Goal: Task Accomplishment & Management: Manage account settings

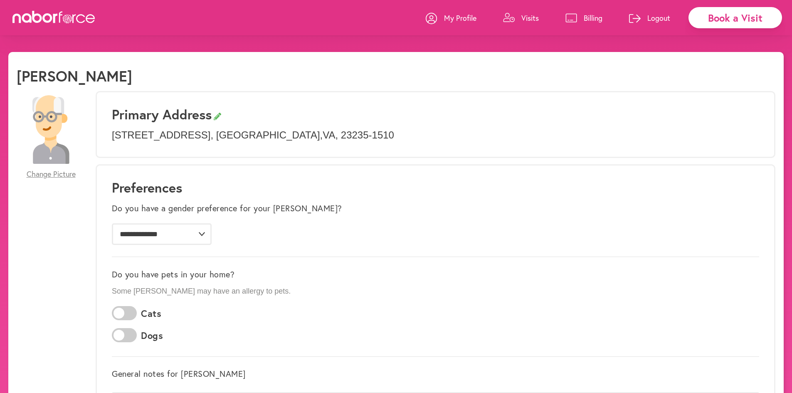
click at [528, 24] on link "Visits" at bounding box center [521, 17] width 36 height 25
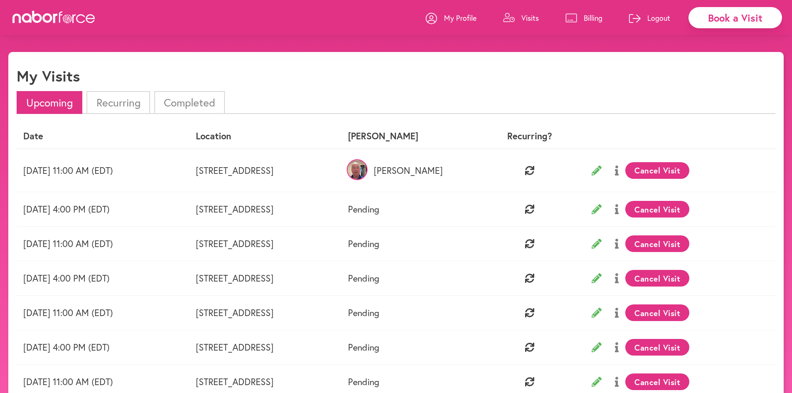
click at [684, 174] on button "Cancel Visit" at bounding box center [657, 170] width 64 height 17
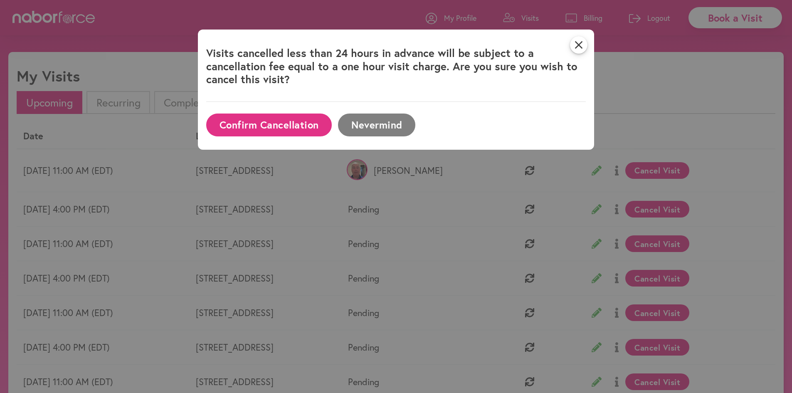
click at [279, 127] on button "Confirm Cancellation" at bounding box center [268, 124] width 125 height 23
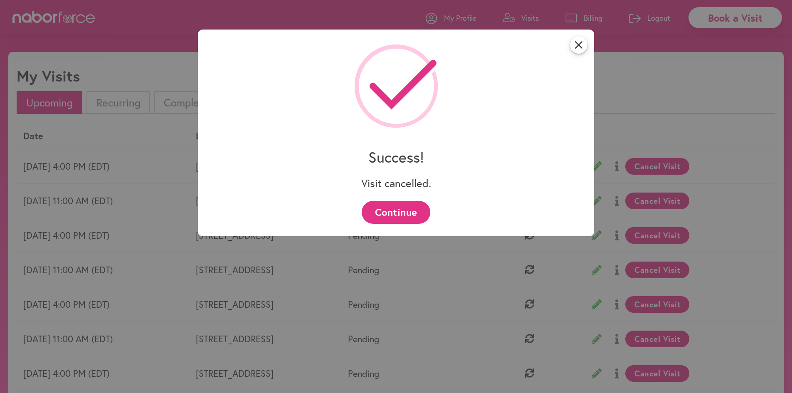
click at [404, 213] on button "Continue" at bounding box center [396, 212] width 69 height 23
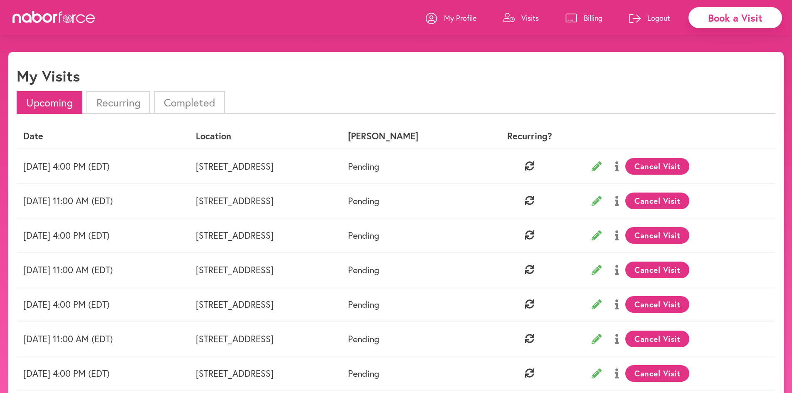
click at [681, 202] on button "Cancel Visit" at bounding box center [657, 200] width 64 height 17
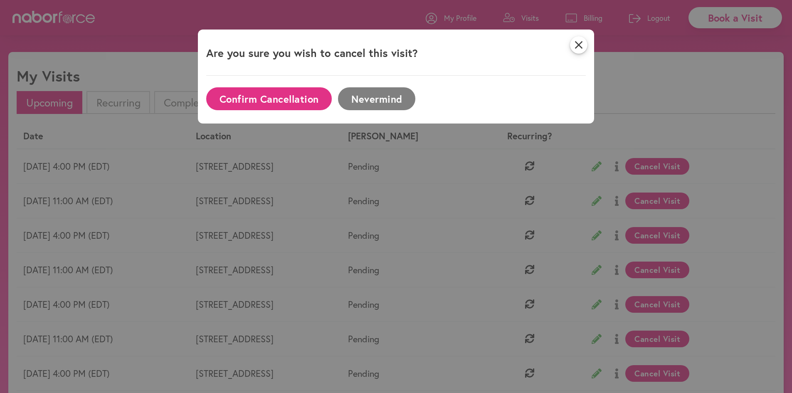
click at [277, 103] on button "Confirm Cancellation" at bounding box center [268, 98] width 125 height 23
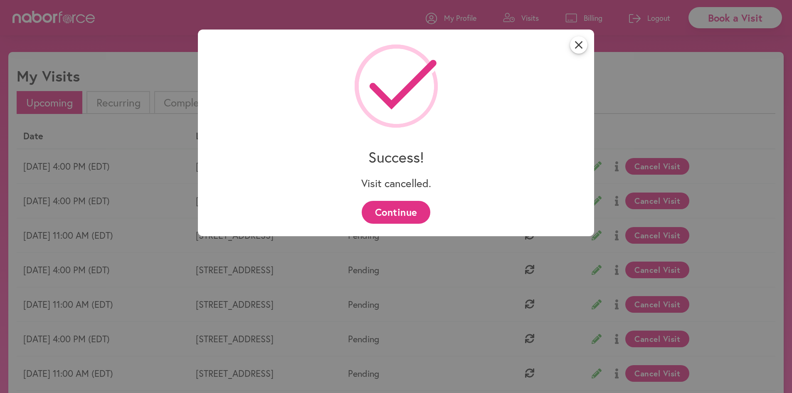
click at [401, 216] on button "Continue" at bounding box center [396, 212] width 69 height 23
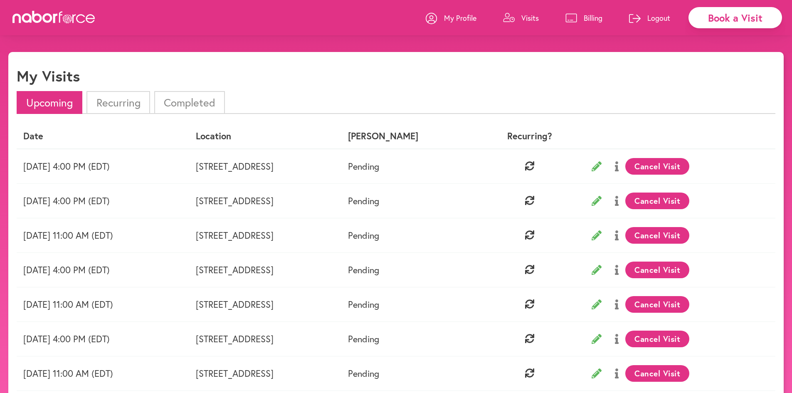
click at [191, 104] on li "Completed" at bounding box center [189, 102] width 71 height 23
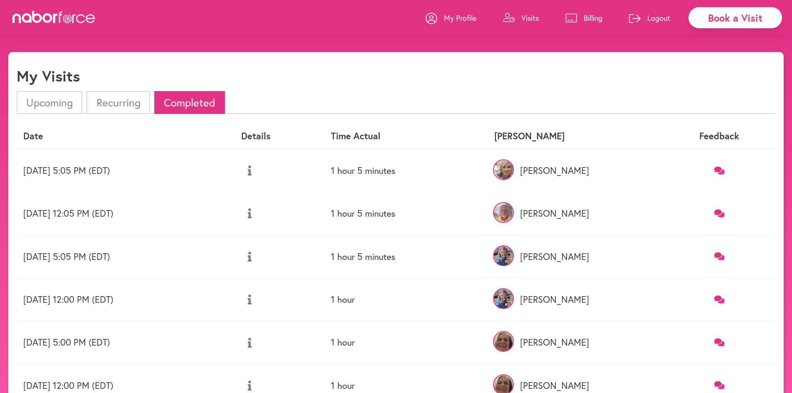
click at [48, 104] on li "Upcoming" at bounding box center [50, 102] width 66 height 23
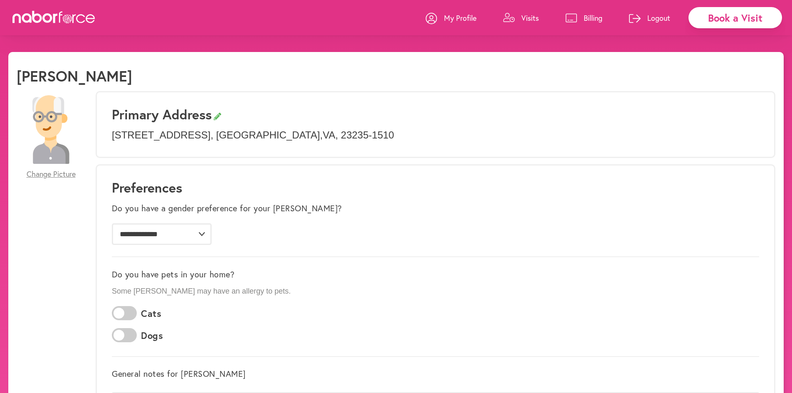
click at [532, 24] on link "Visits" at bounding box center [521, 17] width 36 height 25
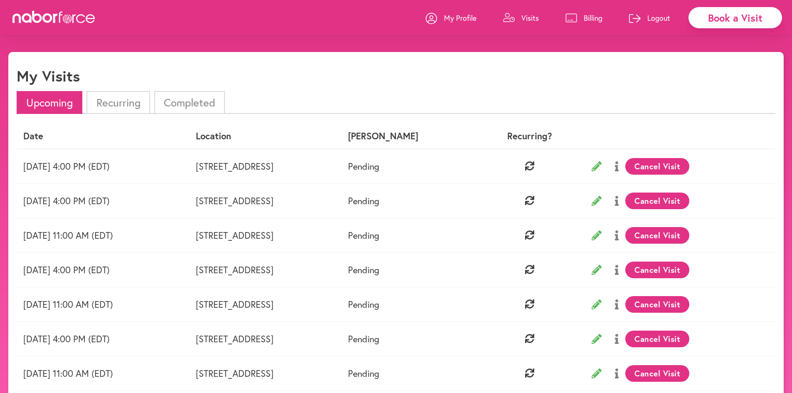
click at [680, 171] on button "Cancel Visit" at bounding box center [657, 166] width 64 height 17
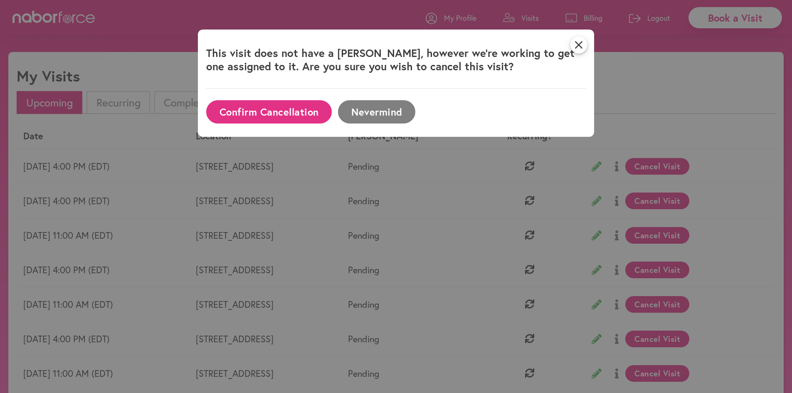
click at [272, 112] on button "Confirm Cancellation" at bounding box center [268, 111] width 125 height 23
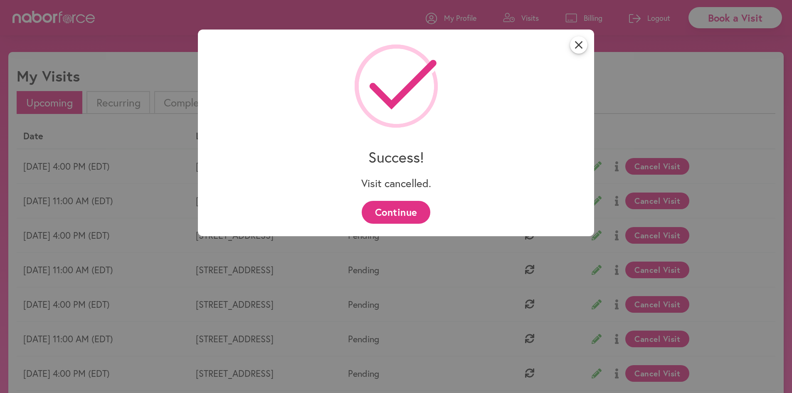
click at [392, 214] on button "Continue" at bounding box center [396, 212] width 69 height 23
